Goal: Task Accomplishment & Management: Complete application form

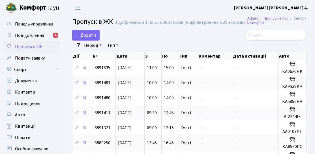
select select "25"
click at [95, 34] on span "Додати" at bounding box center [86, 35] width 20 height 6
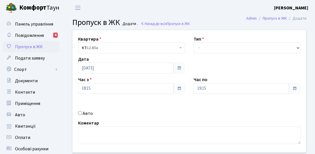
click at [80, 112] on input "Авто" at bounding box center [80, 113] width 4 height 4
checkbox input "true"
drag, startPoint x: 211, startPoint y: 44, endPoint x: 203, endPoint y: 51, distance: 10.8
click at [211, 44] on select "- Доставка Таксі Гості Сервіс" at bounding box center [247, 47] width 107 height 11
select select "3"
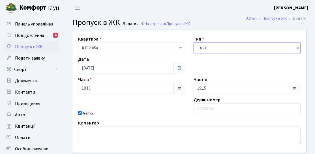
click at [194, 42] on select "- Доставка Таксі Гості Сервіс" at bounding box center [247, 47] width 107 height 11
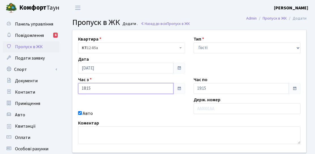
click at [94, 87] on input "18:15" at bounding box center [125, 88] width 95 height 11
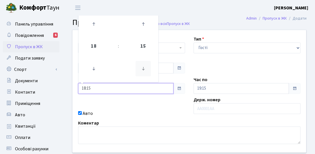
click at [140, 66] on icon at bounding box center [143, 68] width 15 height 15
type input "18:00"
click at [127, 97] on div "Квартира <b>КТ</b>&nbsp;&nbsp;&nbsp;&nbsp;12-85а КТ 12-85а Тип - Доставка Таксі…" at bounding box center [189, 91] width 242 height 122
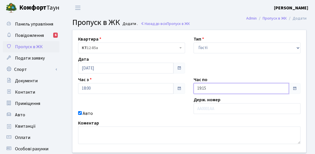
click at [217, 91] on input "19:15" at bounding box center [241, 88] width 95 height 11
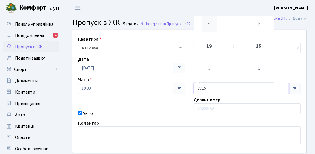
click at [210, 31] on icon at bounding box center [209, 23] width 15 height 15
type input "22:15"
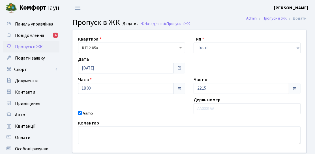
click at [159, 101] on div "Квартира <b>КТ</b>&nbsp;&nbsp;&nbsp;&nbsp;12-85а КТ 12-85а Тип - Доставка Таксі…" at bounding box center [189, 91] width 242 height 122
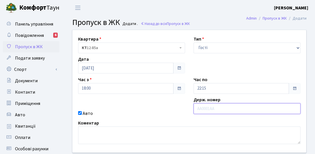
drag, startPoint x: 199, startPoint y: 106, endPoint x: 200, endPoint y: 110, distance: 4.4
click at [199, 106] on input "text" at bounding box center [247, 108] width 107 height 11
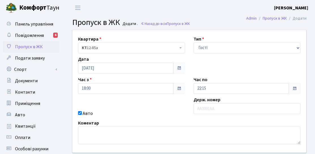
click at [206, 57] on div "Квартира <b>КТ</b>&nbsp;&nbsp;&nbsp;&nbsp;12-85а КТ 12-85а Тип - Доставка Таксі…" at bounding box center [189, 91] width 242 height 122
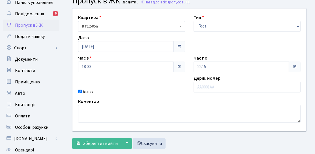
scroll to position [85, 0]
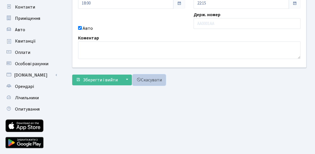
click at [144, 84] on link "Скасувати" at bounding box center [149, 79] width 33 height 11
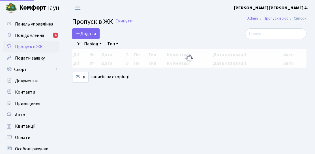
select select "25"
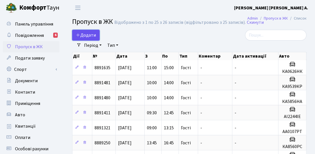
click at [83, 33] on span "Додати" at bounding box center [86, 35] width 20 height 6
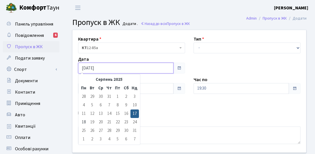
click at [92, 69] on input "[DATE]" at bounding box center [125, 68] width 95 height 11
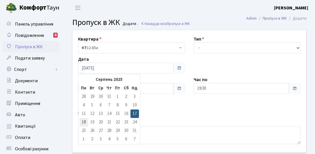
click at [84, 121] on td "18" at bounding box center [84, 122] width 8 height 8
type input "[DATE]"
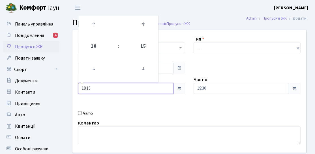
click at [108, 90] on input "18:15" at bounding box center [125, 88] width 95 height 11
click at [94, 70] on icon at bounding box center [93, 68] width 15 height 15
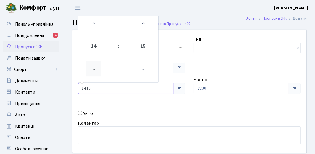
click at [94, 70] on icon at bounding box center [93, 68] width 15 height 15
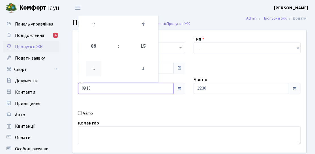
click at [94, 70] on icon at bounding box center [93, 68] width 15 height 15
click at [136, 68] on icon at bounding box center [143, 68] width 15 height 15
type input "06:00"
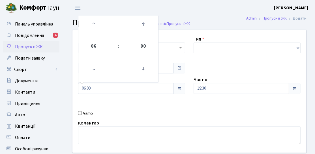
click at [223, 93] on div "Квартира <b>КТ</b>&nbsp;&nbsp;&nbsp;&nbsp;12-85а КТ 12-85а Тип - Доставка Таксі…" at bounding box center [189, 91] width 242 height 122
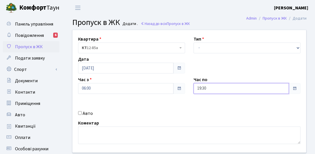
click at [213, 89] on input "19:30" at bounding box center [241, 88] width 95 height 11
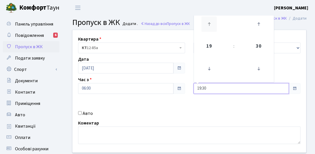
click at [210, 27] on icon at bounding box center [209, 23] width 15 height 15
click at [260, 68] on icon at bounding box center [258, 68] width 15 height 15
click at [260, 65] on icon at bounding box center [258, 68] width 15 height 15
type input "21:00"
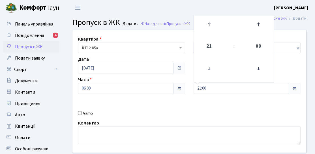
click at [278, 68] on div "Квартира <b>КТ</b>&nbsp;&nbsp;&nbsp;&nbsp;12-85а КТ 12-85а Тип - Доставка Таксі…" at bounding box center [189, 91] width 242 height 122
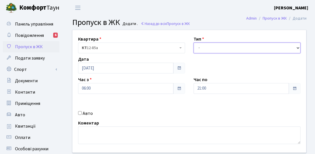
drag, startPoint x: 265, startPoint y: 50, endPoint x: 260, endPoint y: 52, distance: 5.3
click at [265, 50] on select "- Доставка Таксі Гості Сервіс" at bounding box center [247, 47] width 107 height 11
select select "3"
click at [194, 42] on select "- Доставка Таксі Гості Сервіс" at bounding box center [247, 47] width 107 height 11
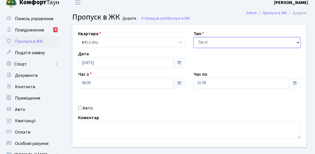
drag, startPoint x: 319, startPoint y: 86, endPoint x: 319, endPoint y: 90, distance: 3.4
click at [315, 90] on html "Комфорт Таун Літовченко О. А. Мій обліковий запис Вийти Панель управління Повід…" at bounding box center [157, 122] width 315 height 255
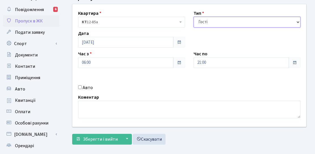
scroll to position [34, 0]
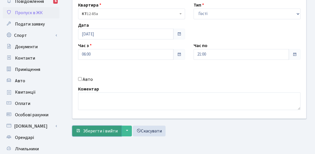
drag, startPoint x: 96, startPoint y: 132, endPoint x: 92, endPoint y: 130, distance: 3.7
click at [95, 132] on span "Зберегти і вийти" at bounding box center [100, 131] width 35 height 6
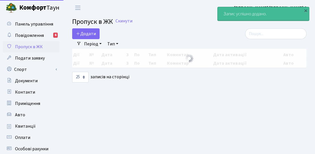
select select "25"
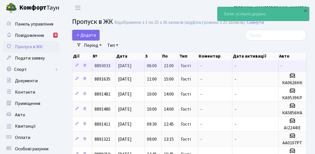
click at [155, 69] on td "06:00" at bounding box center [153, 65] width 17 height 11
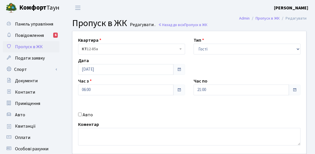
scroll to position [28, 0]
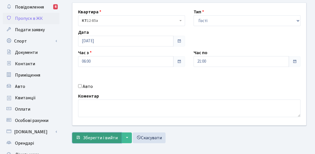
click at [92, 139] on span "Зберегти і вийти" at bounding box center [100, 137] width 35 height 6
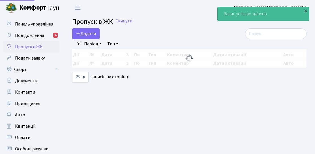
select select "25"
